Goal: Navigation & Orientation: Find specific page/section

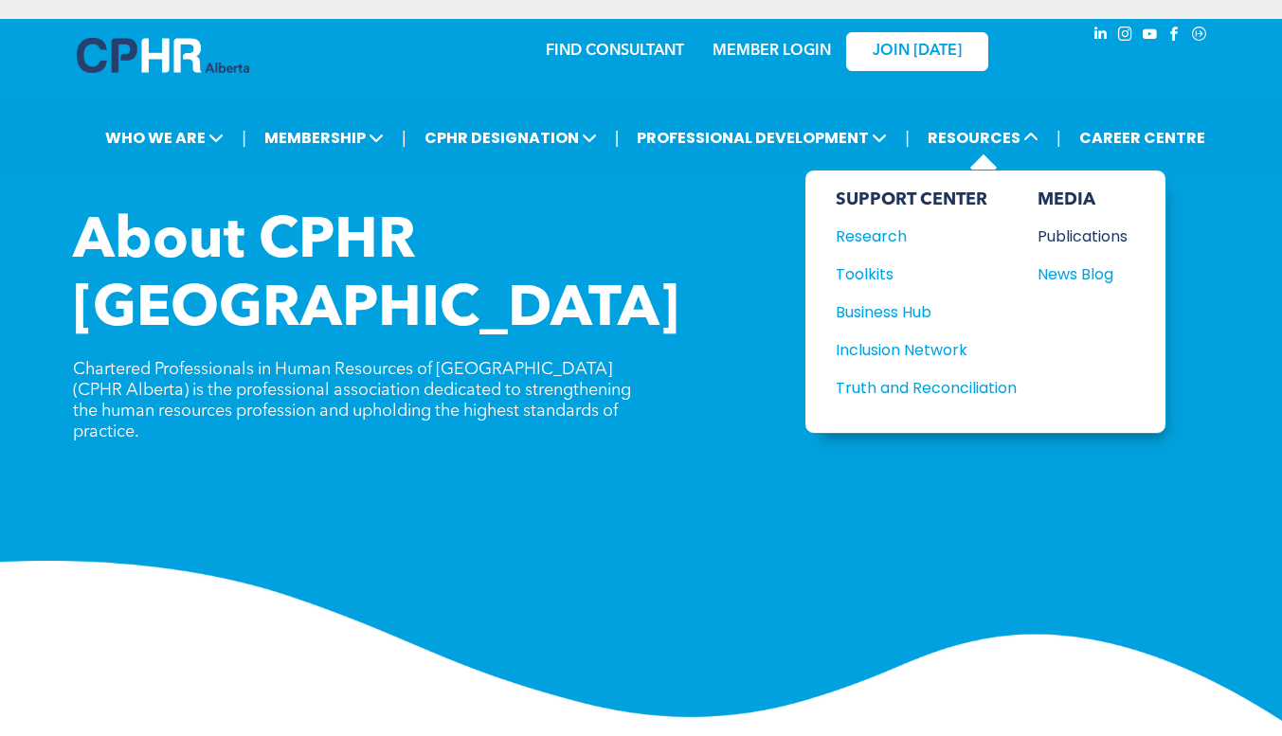
click at [1062, 237] on div "Publications" at bounding box center [1077, 237] width 81 height 24
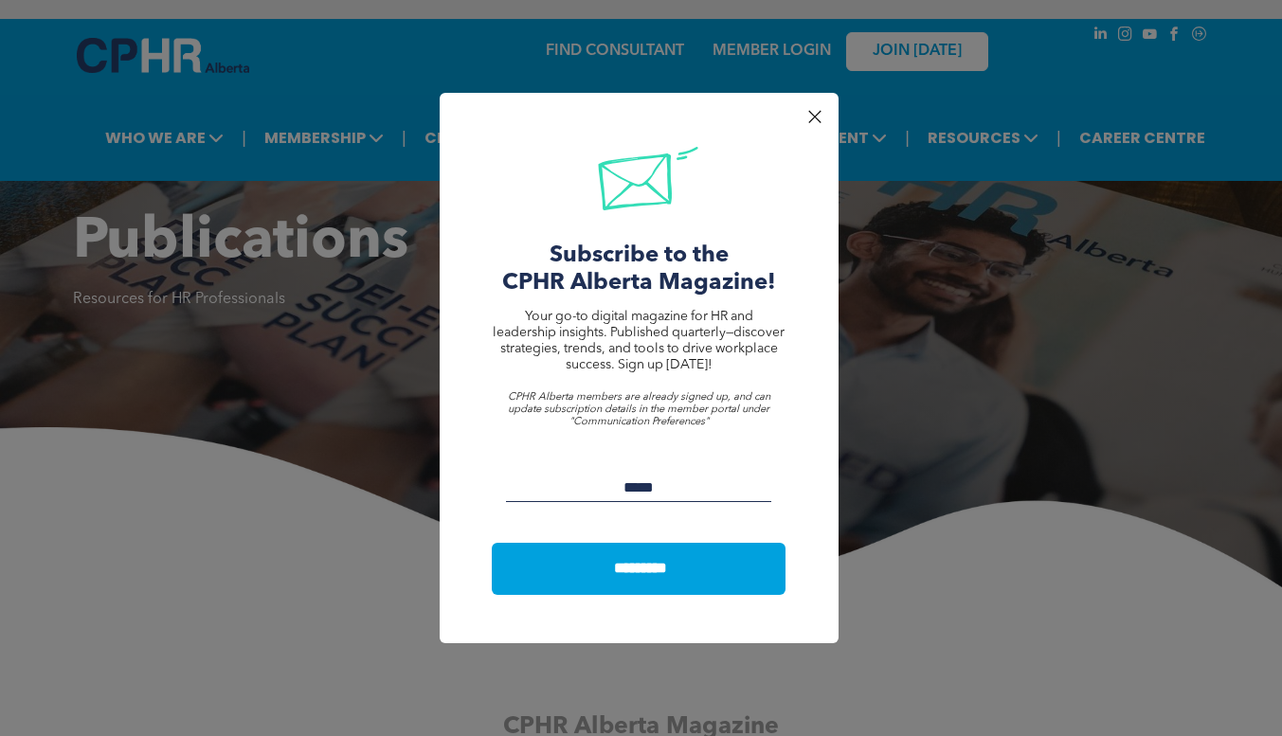
click at [809, 113] on div at bounding box center [815, 117] width 26 height 26
